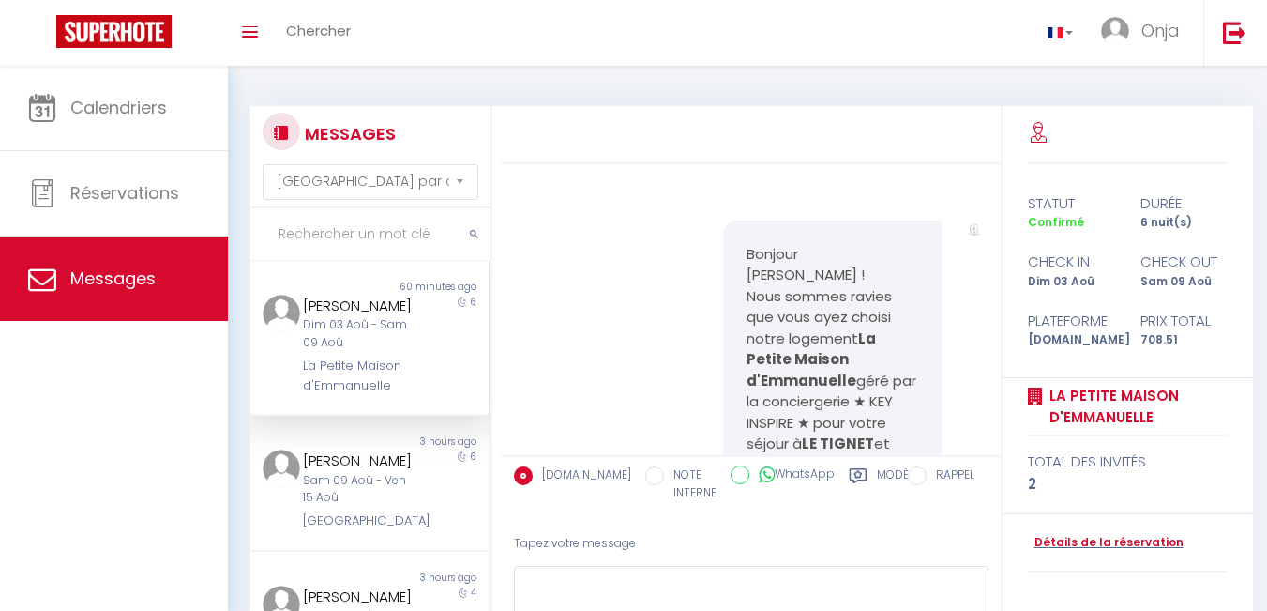
select select "message"
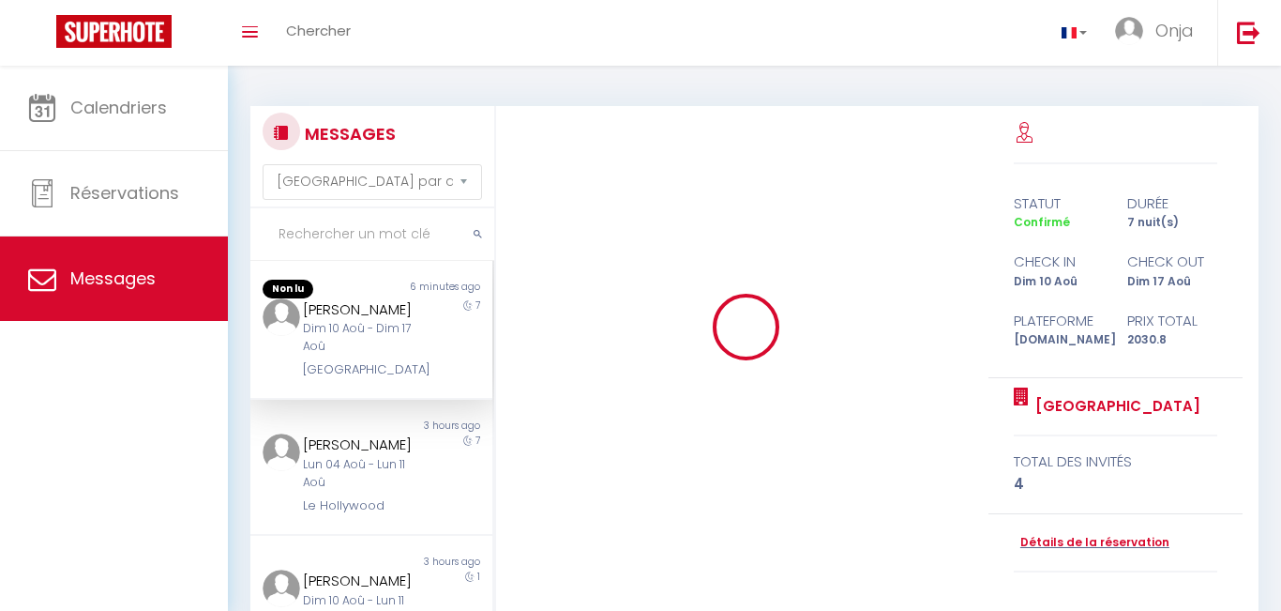
select select "message"
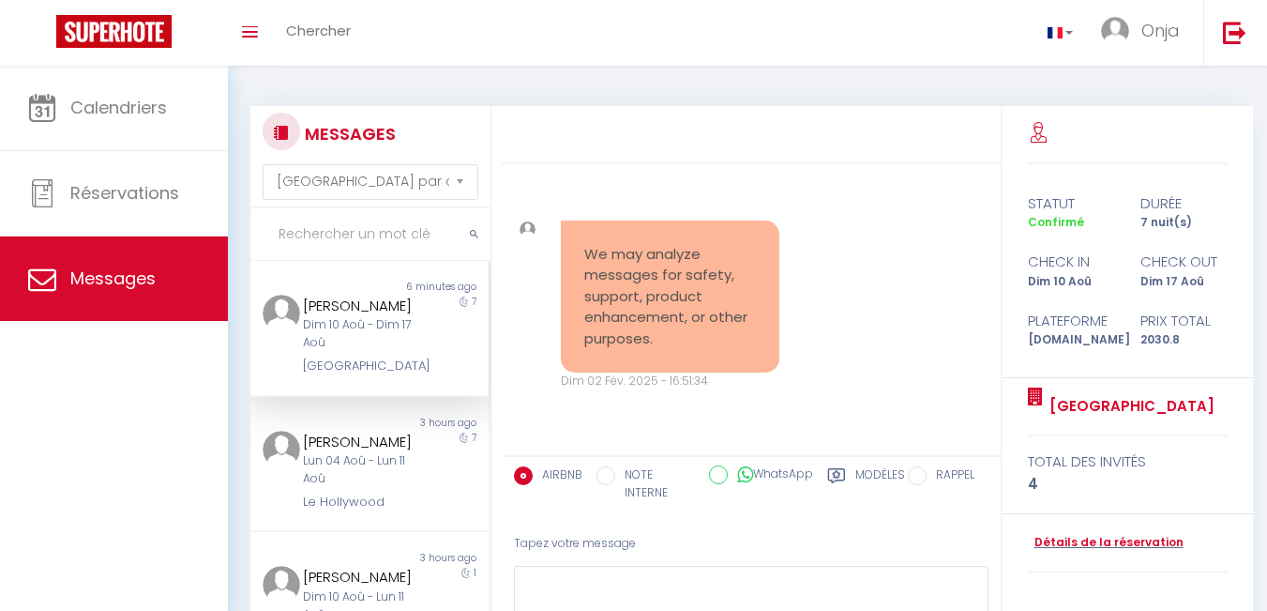
scroll to position [13141, 0]
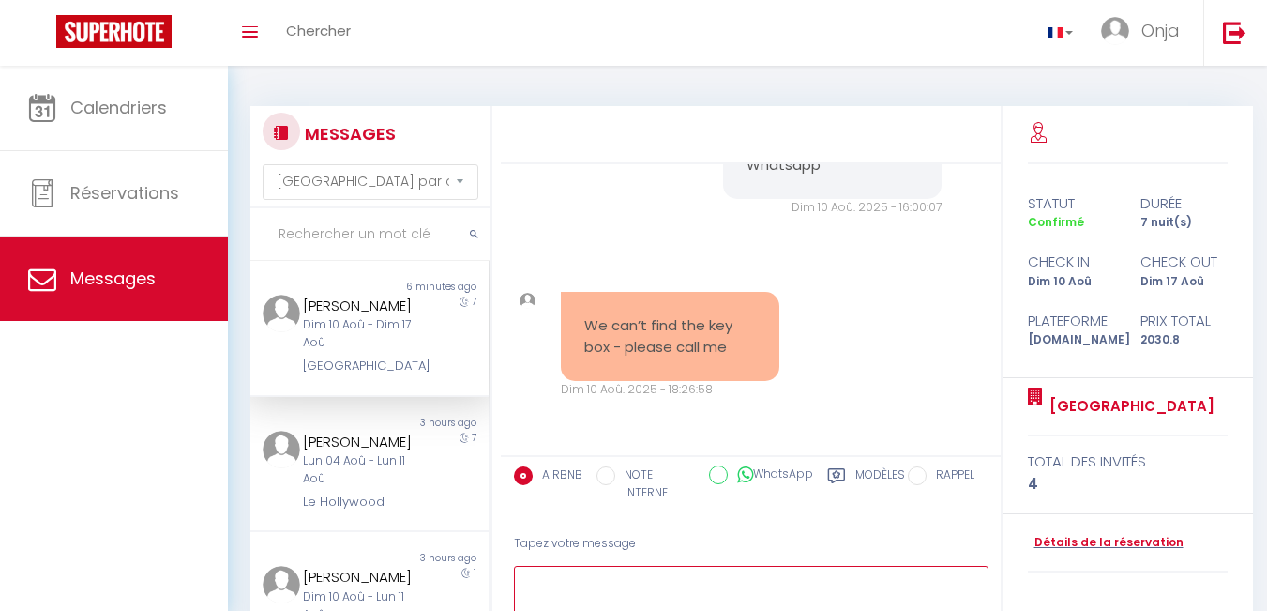
click at [655, 570] on textarea at bounding box center [751, 598] width 475 height 65
type textarea "h"
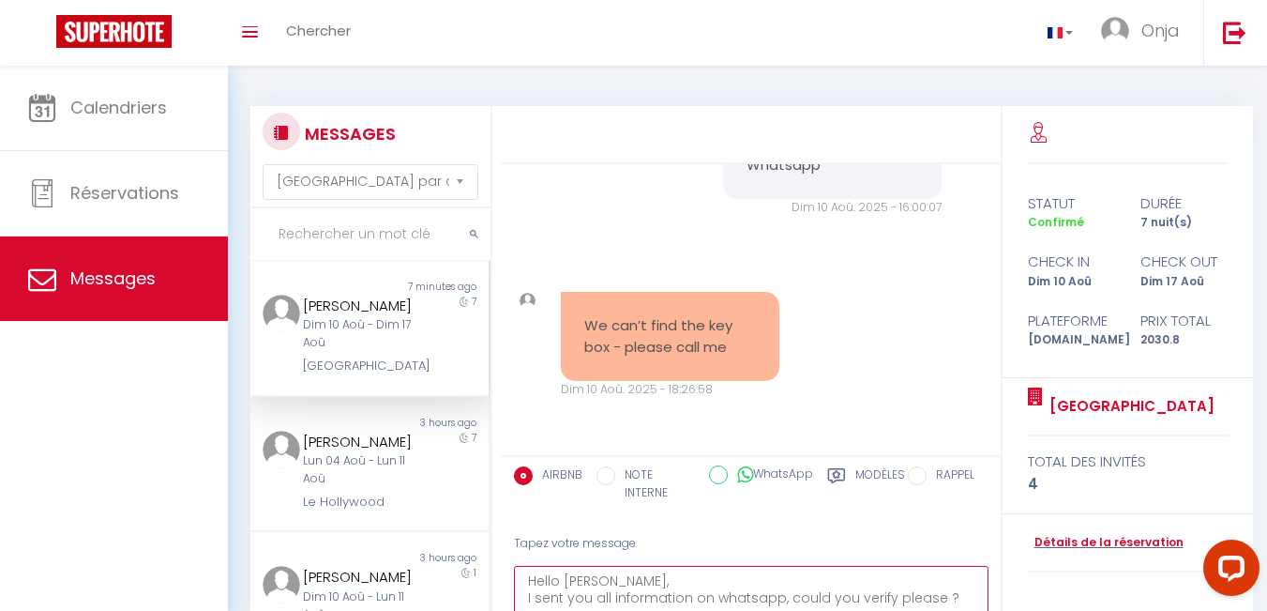
scroll to position [117, 0]
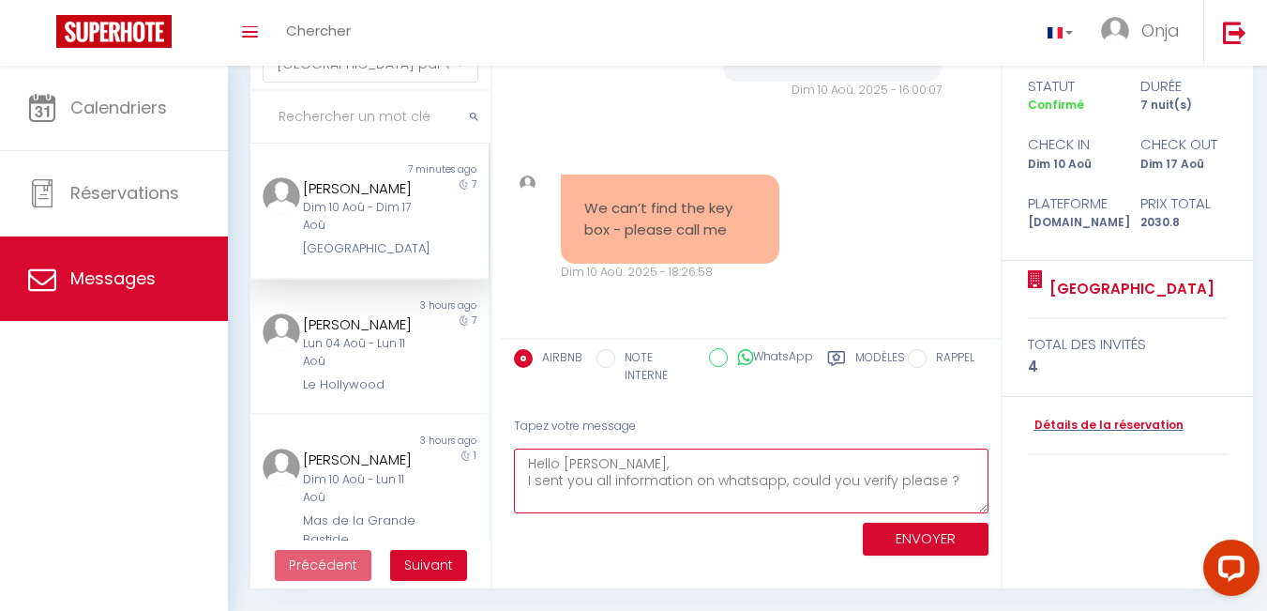
type textarea "Hello Marina, I sent you all information on whatsapp, could you verify please ?"
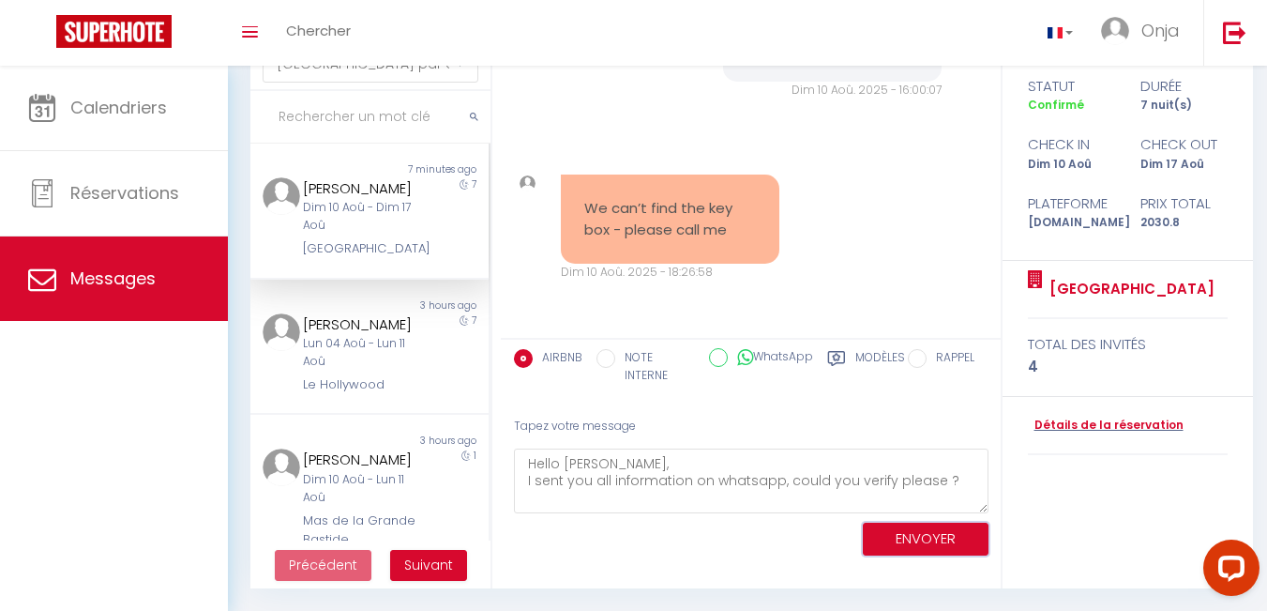
click at [938, 530] on button "ENVOYER" at bounding box center [926, 538] width 126 height 33
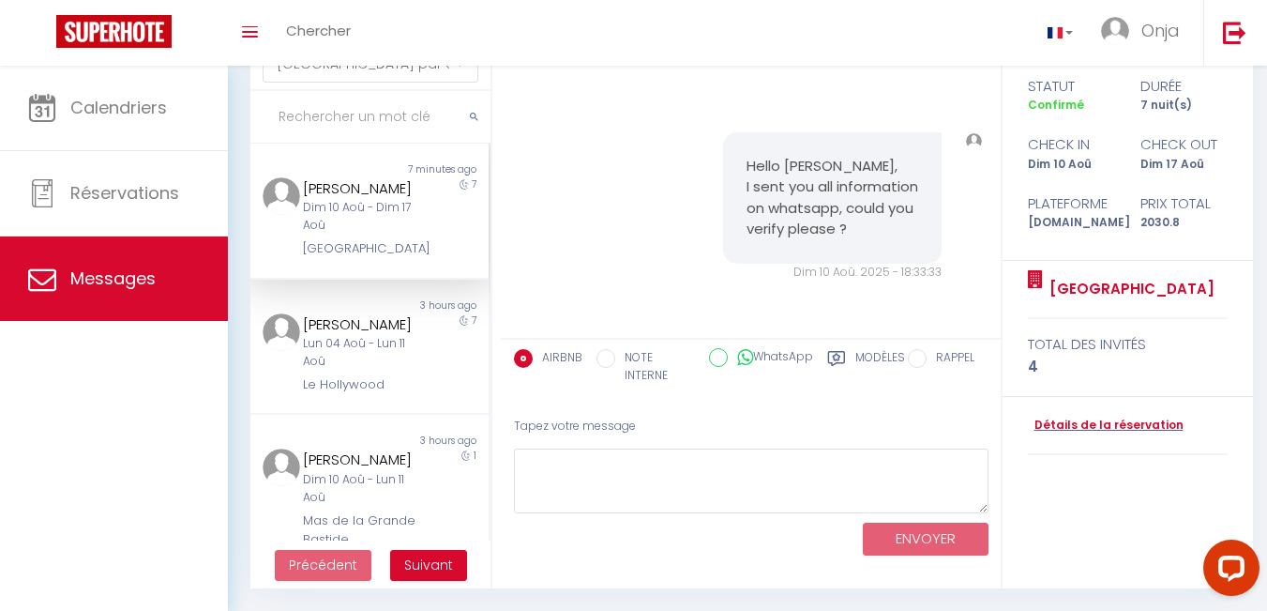
scroll to position [13386, 0]
